Goal: Transaction & Acquisition: Purchase product/service

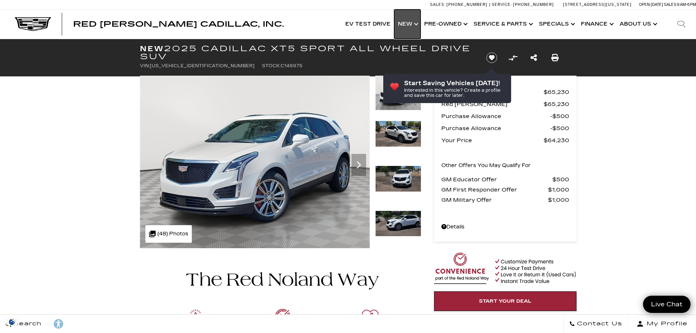
click at [418, 23] on link "Show New" at bounding box center [407, 24] width 26 height 29
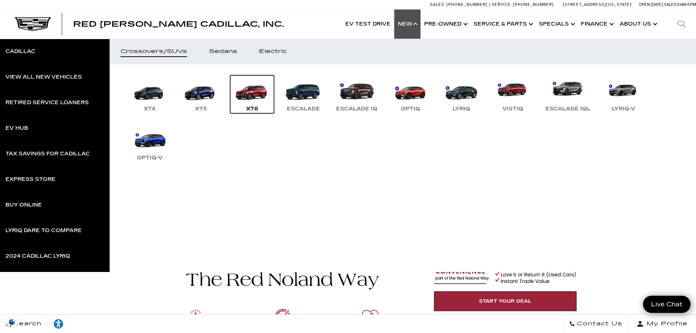
click at [251, 94] on link "XT6" at bounding box center [252, 94] width 44 height 38
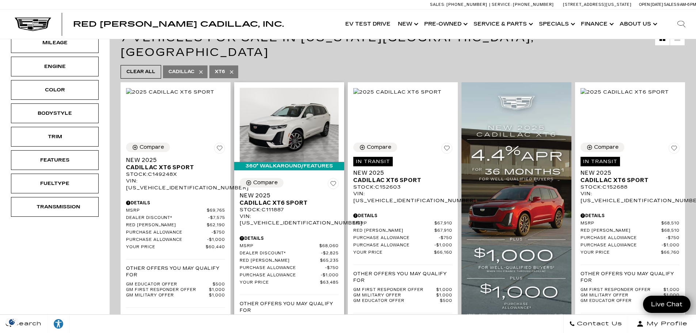
scroll to position [110, 0]
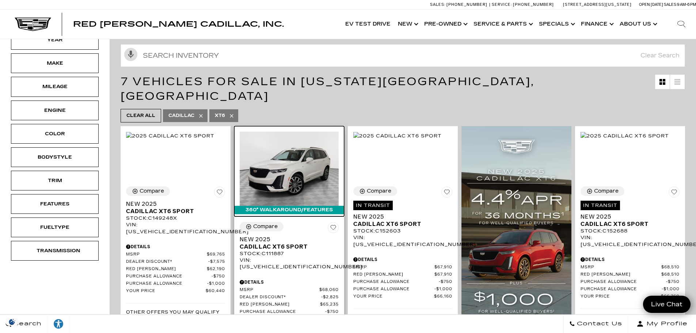
click at [297, 154] on img at bounding box center [289, 169] width 99 height 74
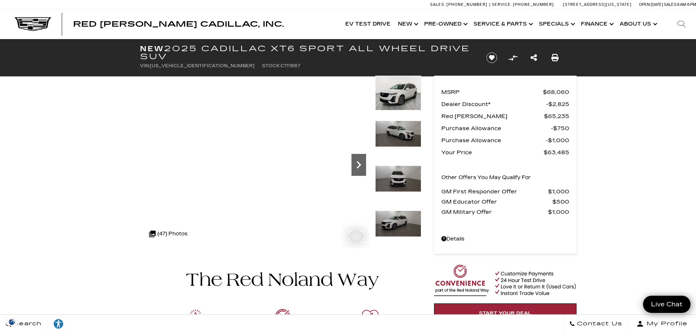
click at [358, 162] on icon "Next" at bounding box center [359, 164] width 4 height 7
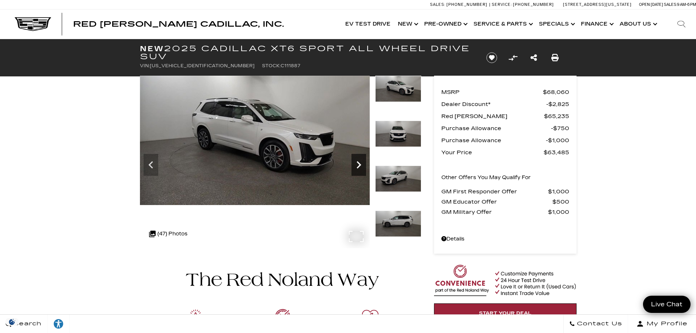
click at [358, 162] on icon "Next" at bounding box center [359, 164] width 4 height 7
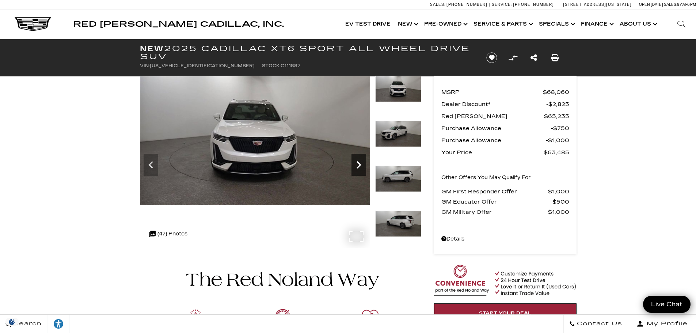
click at [358, 162] on icon "Next" at bounding box center [359, 164] width 4 height 7
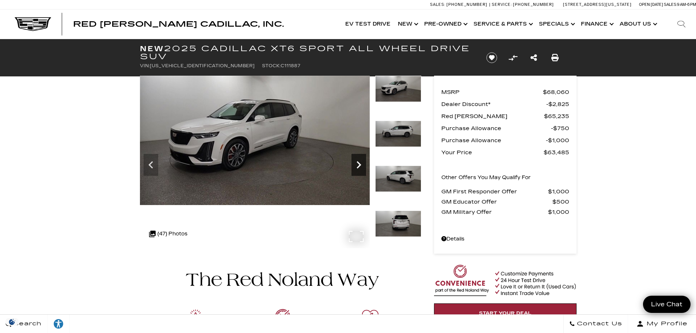
click at [358, 162] on icon "Next" at bounding box center [359, 164] width 4 height 7
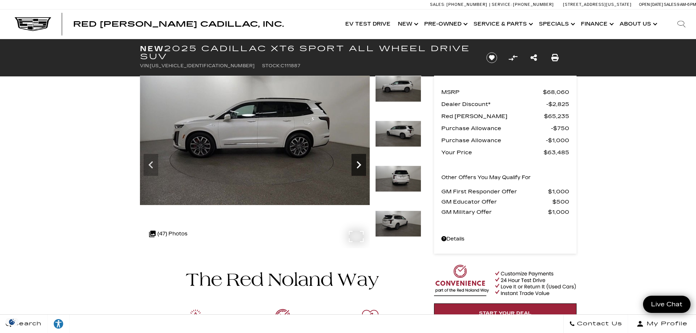
click at [358, 162] on icon "Next" at bounding box center [359, 164] width 4 height 7
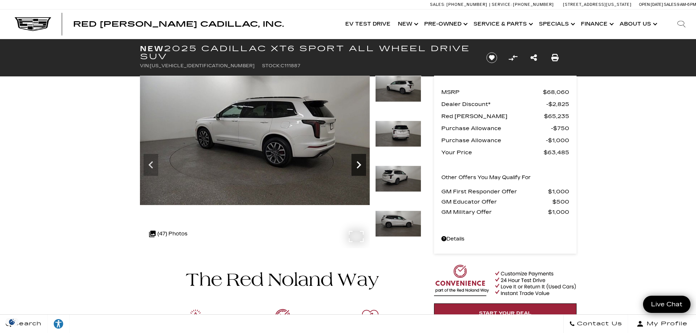
click at [358, 162] on icon "Next" at bounding box center [359, 164] width 4 height 7
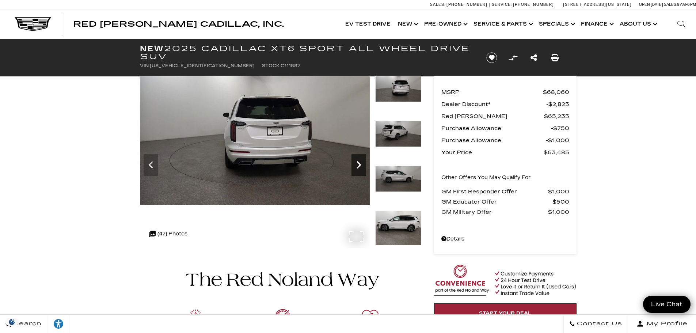
click at [358, 162] on icon "Next" at bounding box center [359, 164] width 4 height 7
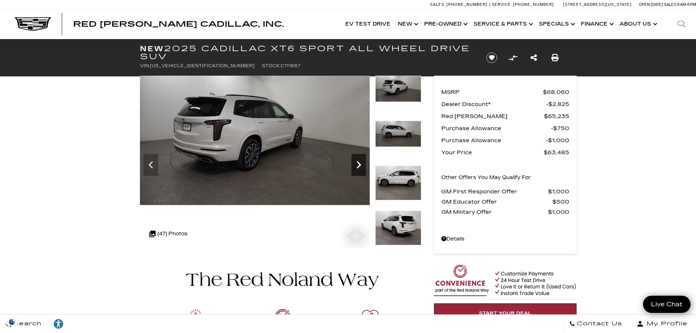
click at [358, 162] on icon "Next" at bounding box center [359, 164] width 4 height 7
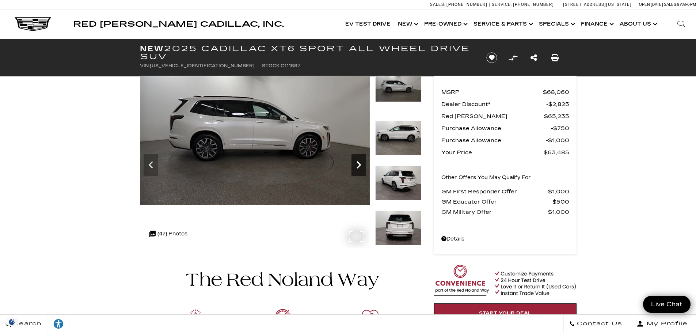
click at [358, 162] on icon "Next" at bounding box center [359, 164] width 4 height 7
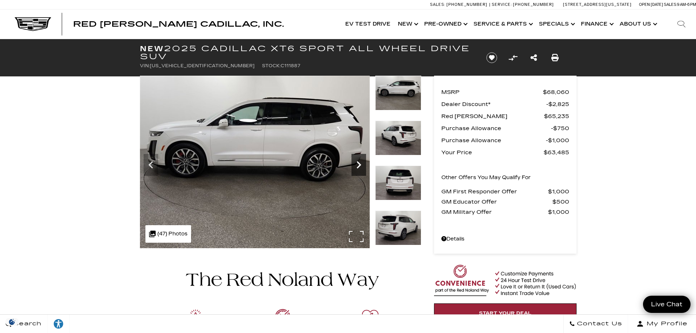
click at [358, 162] on icon "Next" at bounding box center [359, 164] width 4 height 7
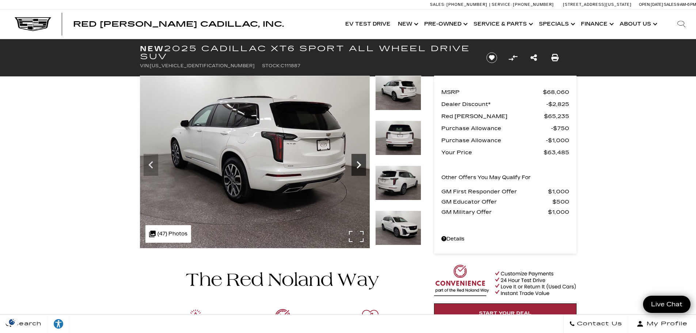
click at [358, 162] on icon "Next" at bounding box center [359, 164] width 4 height 7
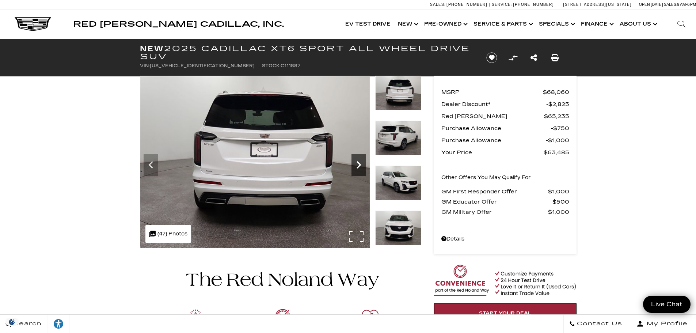
click at [358, 162] on icon "Next" at bounding box center [359, 164] width 4 height 7
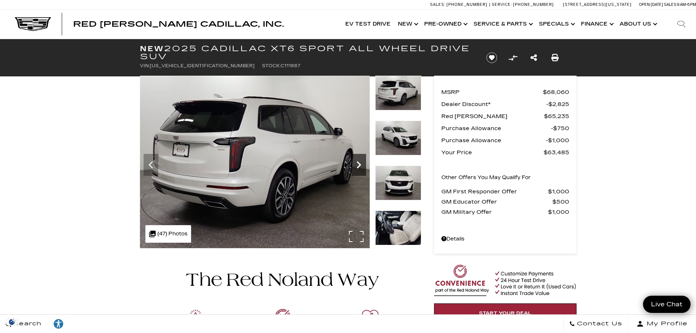
click at [358, 162] on icon "Next" at bounding box center [359, 164] width 4 height 7
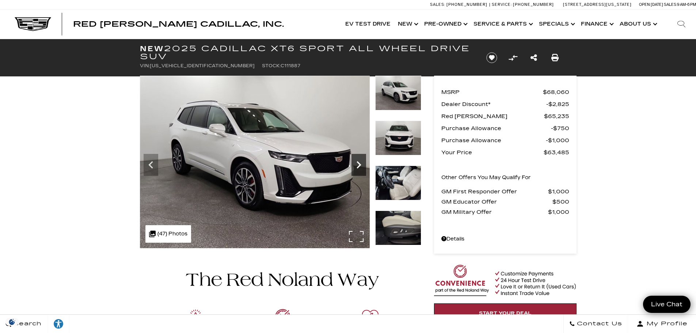
click at [358, 162] on icon "Next" at bounding box center [359, 164] width 4 height 7
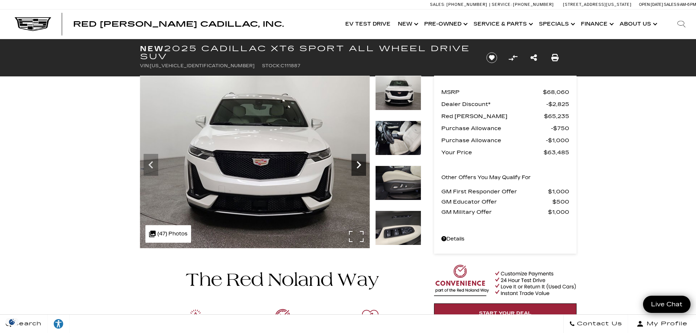
click at [358, 162] on icon "Next" at bounding box center [359, 164] width 4 height 7
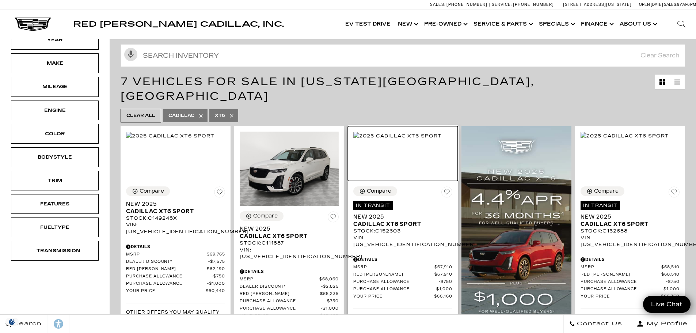
click at [385, 140] on img at bounding box center [397, 136] width 88 height 8
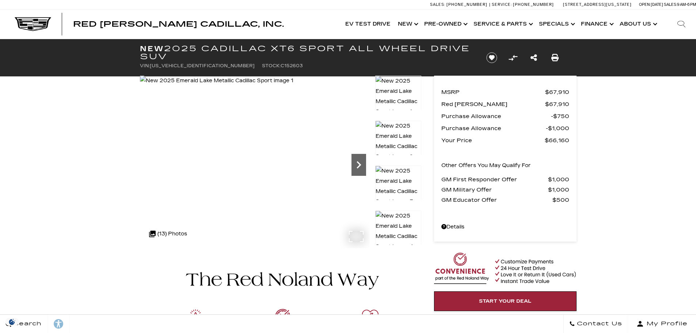
click at [359, 160] on icon "Next" at bounding box center [359, 164] width 15 height 15
click at [360, 160] on icon "Next" at bounding box center [359, 164] width 15 height 15
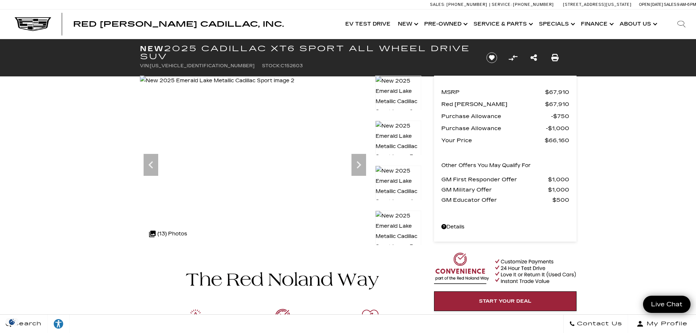
click at [405, 228] on img at bounding box center [398, 231] width 46 height 42
click at [295, 86] on img at bounding box center [217, 81] width 155 height 10
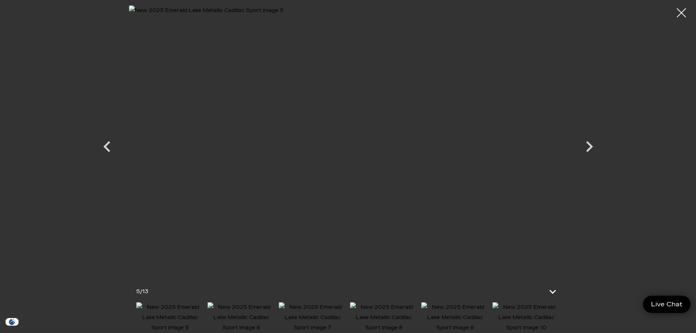
click at [522, 316] on img at bounding box center [527, 317] width 68 height 31
click at [684, 10] on div at bounding box center [681, 12] width 19 height 19
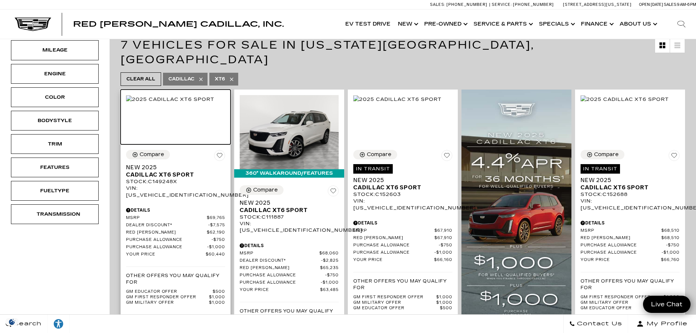
click at [178, 103] on img at bounding box center [170, 99] width 88 height 8
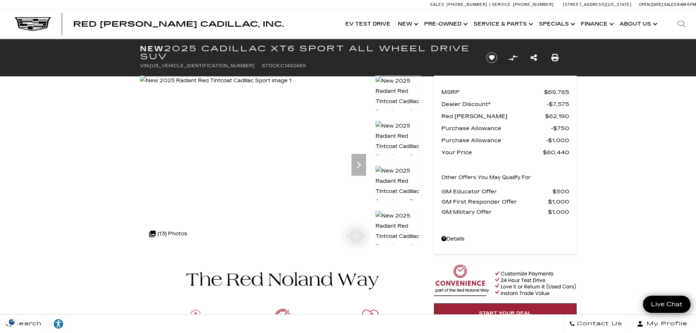
click at [292, 86] on img at bounding box center [216, 81] width 152 height 10
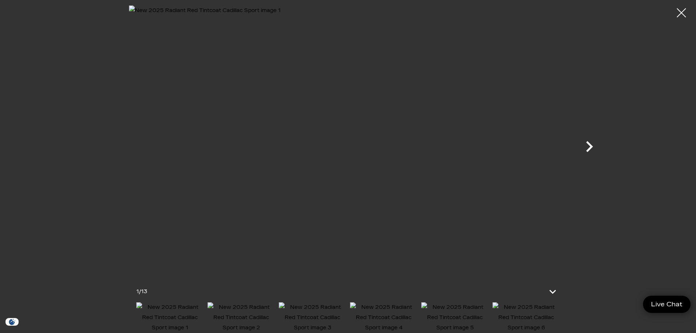
click at [590, 144] on icon "Next" at bounding box center [589, 146] width 7 height 11
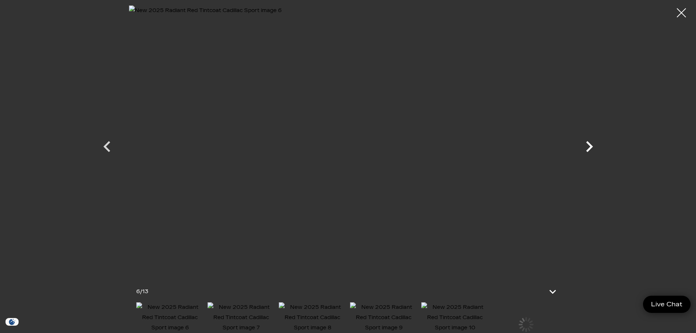
click at [590, 144] on icon "Next" at bounding box center [589, 146] width 7 height 11
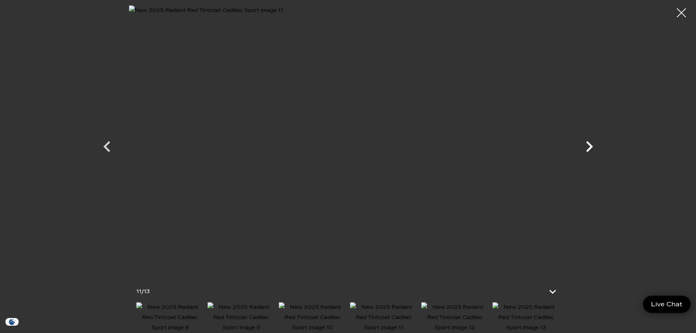
click at [590, 144] on icon "Next" at bounding box center [589, 146] width 7 height 11
click at [682, 14] on div at bounding box center [681, 12] width 19 height 19
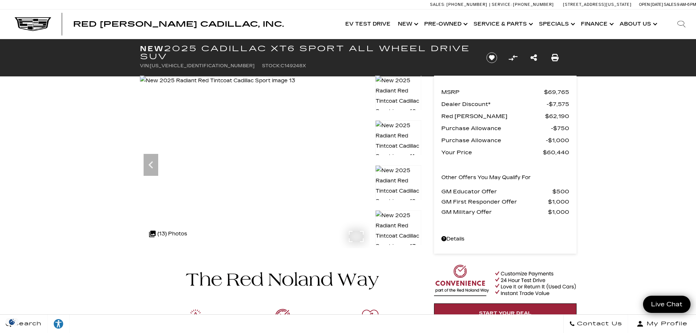
click at [261, 86] on img at bounding box center [217, 81] width 155 height 10
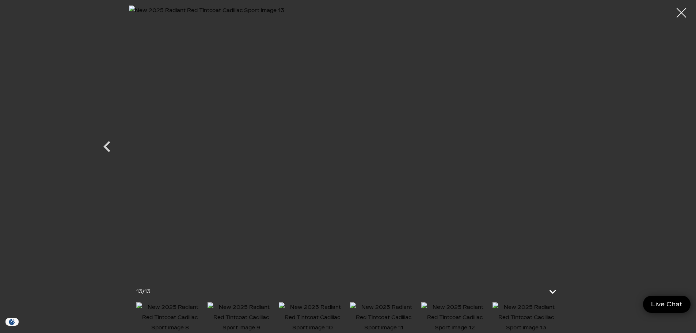
click at [681, 9] on div at bounding box center [681, 12] width 19 height 19
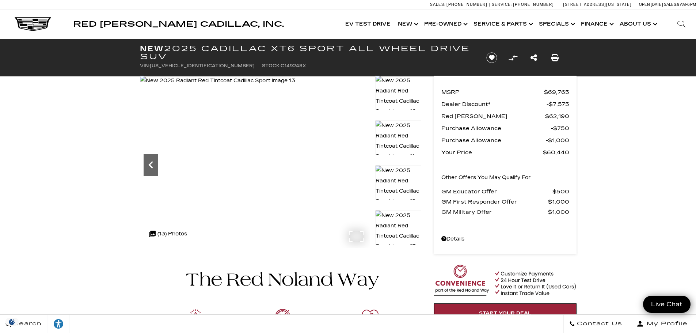
click at [149, 164] on icon "Previous" at bounding box center [150, 164] width 4 height 7
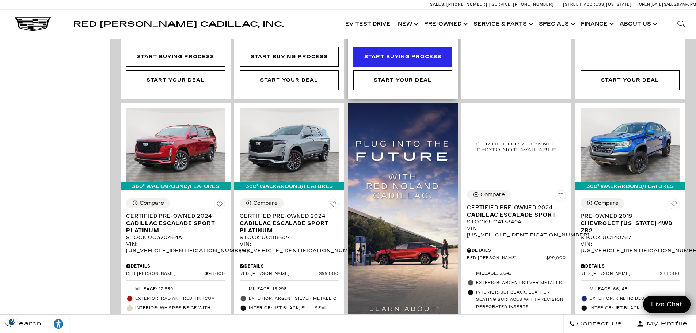
scroll to position [439, 0]
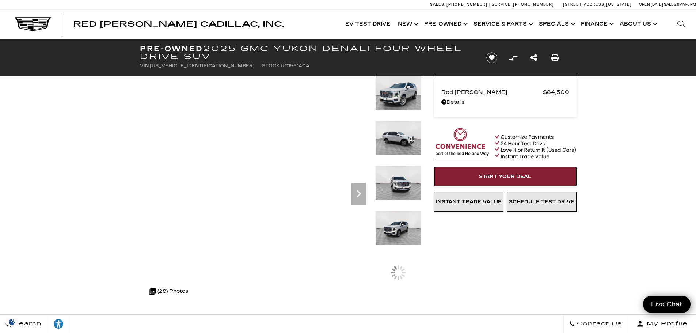
click at [496, 175] on span "Start Your Deal" at bounding box center [505, 177] width 53 height 6
